Goal: Entertainment & Leisure: Consume media (video, audio)

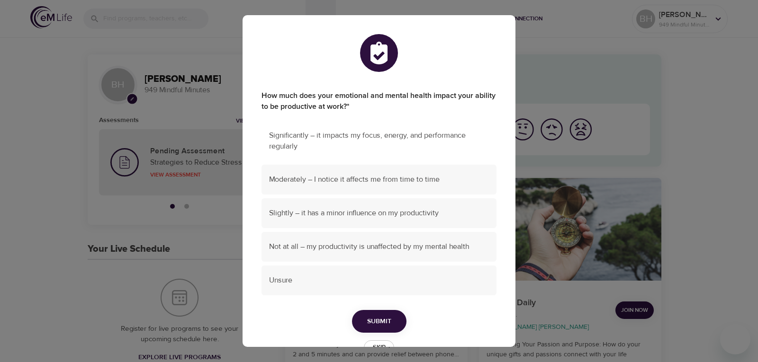
click at [443, 139] on span "Significantly – it impacts my focus, energy, and performance regularly" at bounding box center [379, 141] width 220 height 22
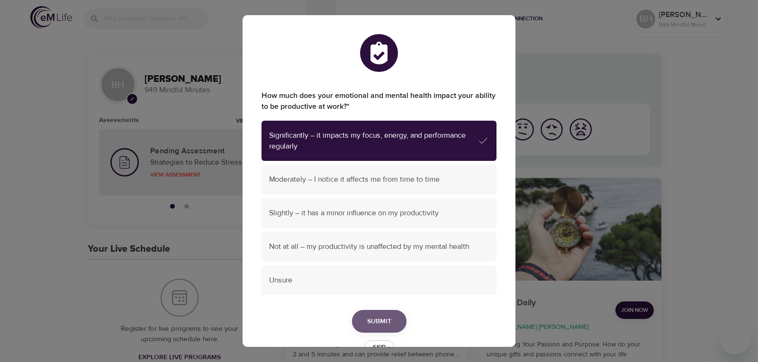
click at [379, 314] on button "Submit" at bounding box center [379, 321] width 54 height 23
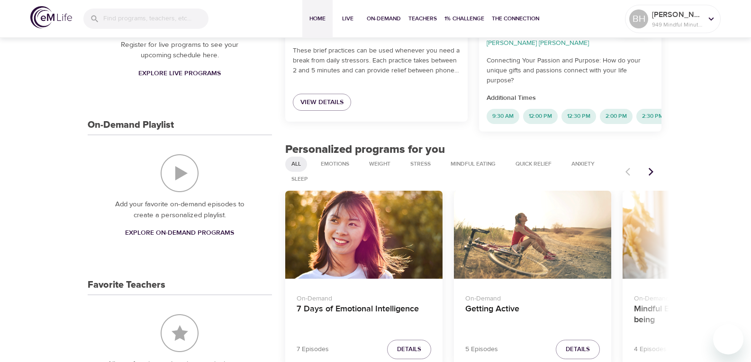
scroll to position [332, 0]
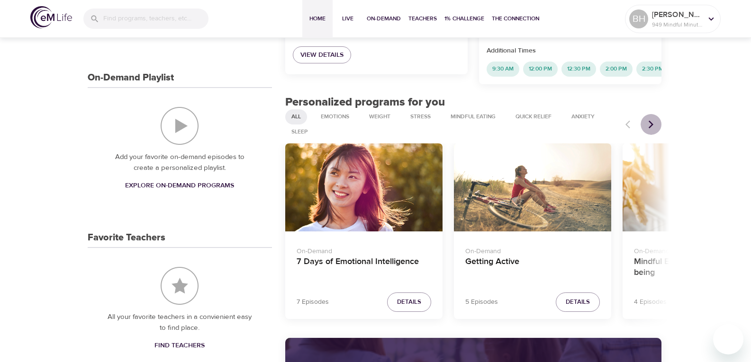
click at [649, 122] on icon "Next items" at bounding box center [650, 124] width 9 height 9
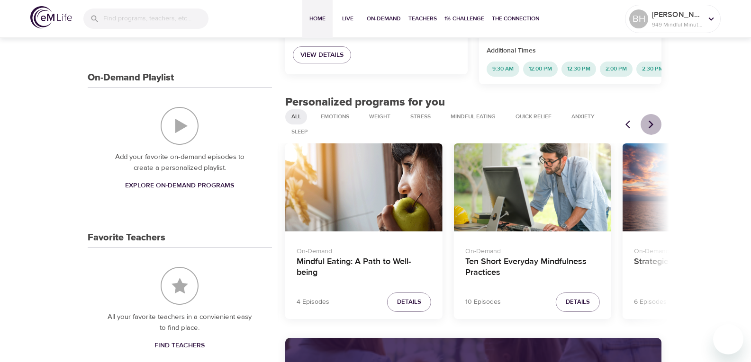
click at [649, 122] on icon "Next items" at bounding box center [650, 124] width 9 height 9
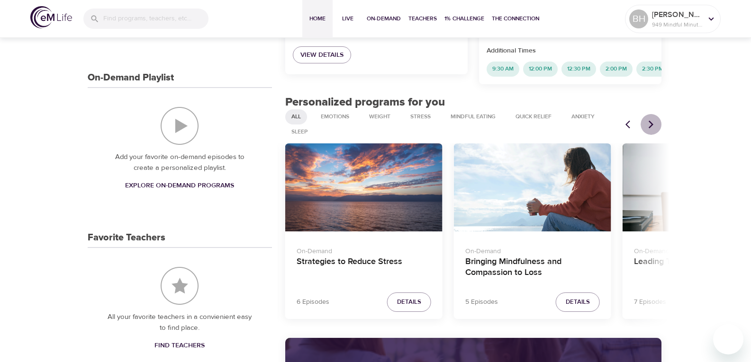
click at [649, 122] on icon "Next items" at bounding box center [650, 124] width 9 height 9
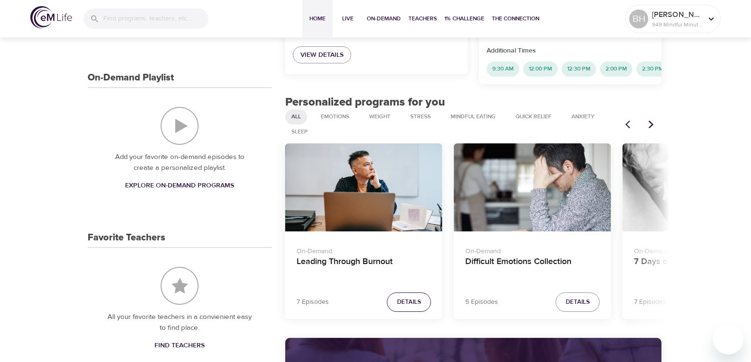
click at [405, 297] on span "Details" at bounding box center [409, 302] width 24 height 11
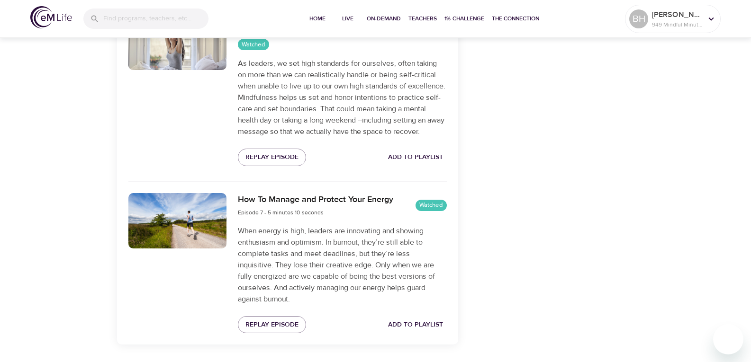
scroll to position [1255, 0]
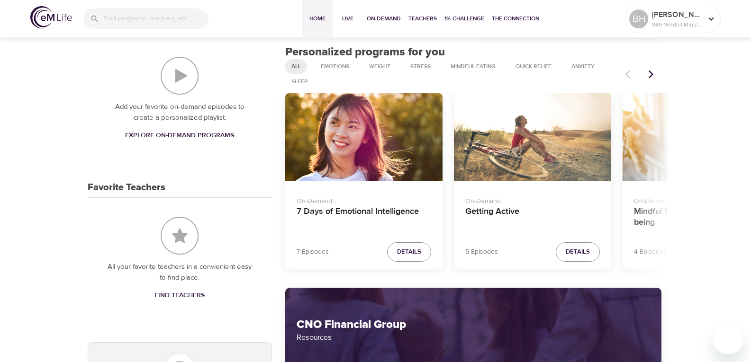
scroll to position [299, 0]
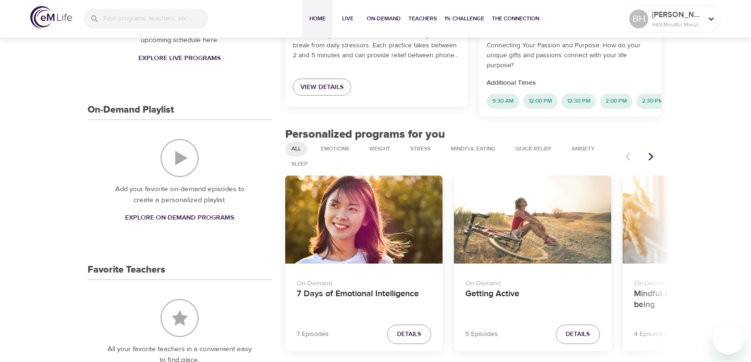
click at [654, 156] on icon "Next items" at bounding box center [650, 156] width 9 height 9
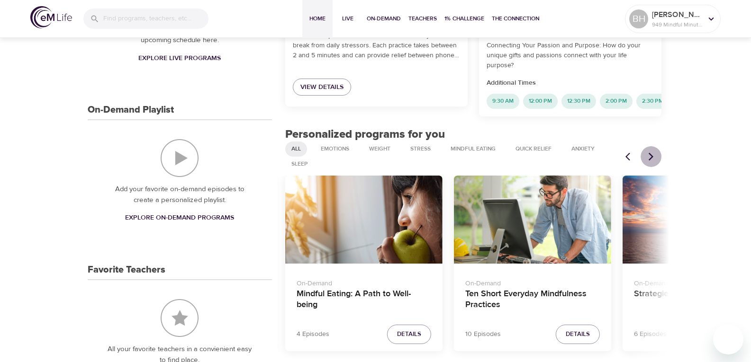
click at [654, 156] on icon "Next items" at bounding box center [650, 156] width 9 height 9
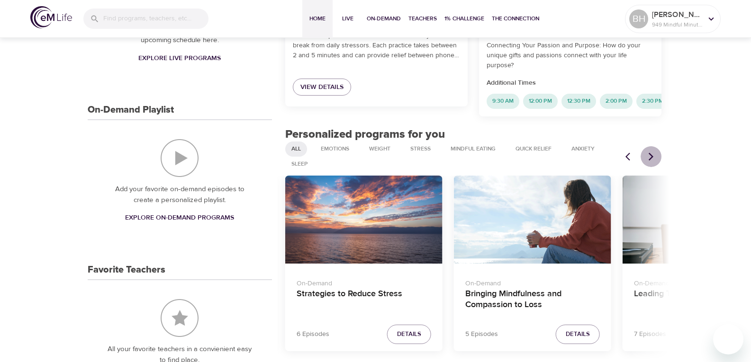
click at [654, 156] on icon "Next items" at bounding box center [650, 156] width 9 height 9
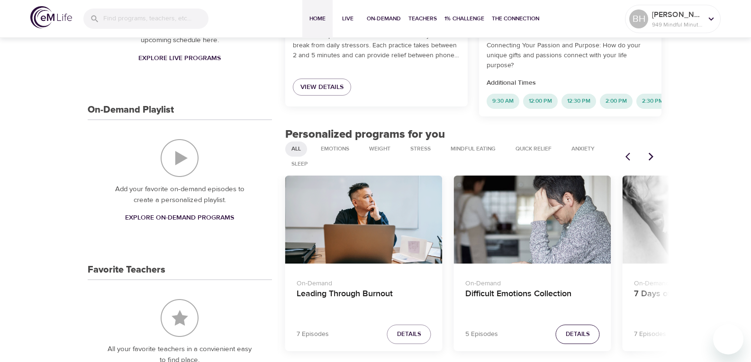
click at [567, 334] on span "Details" at bounding box center [578, 334] width 24 height 11
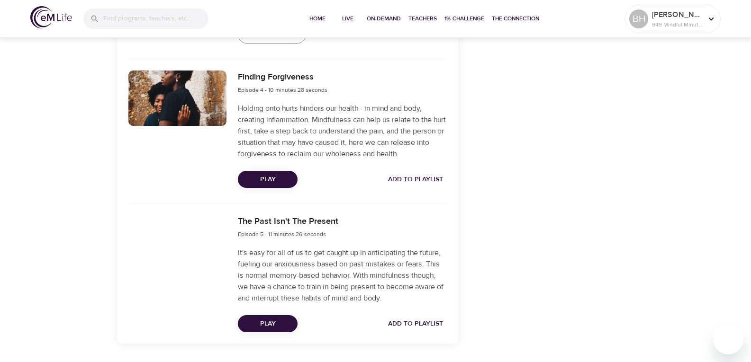
scroll to position [773, 0]
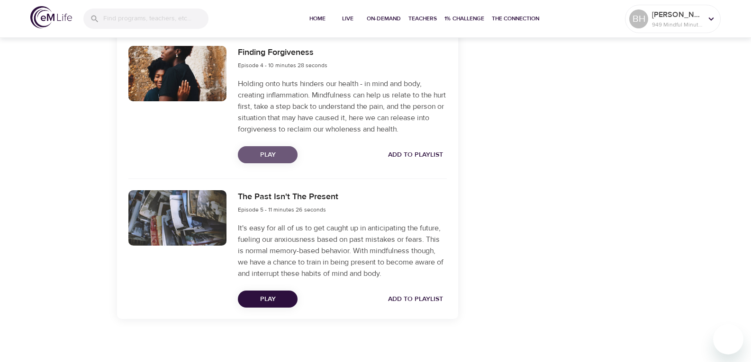
click at [261, 163] on button "Play" at bounding box center [268, 155] width 60 height 18
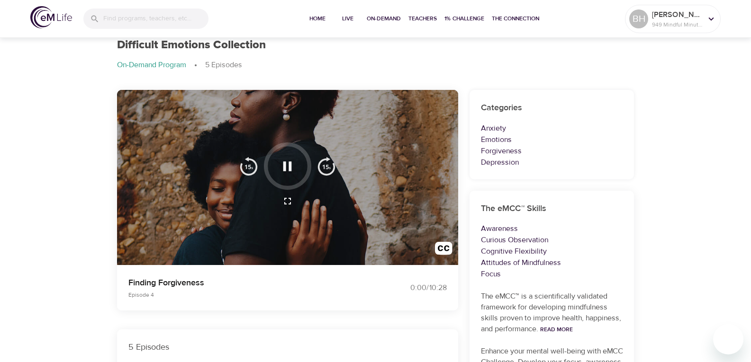
scroll to position [0, 0]
